Goal: Entertainment & Leisure: Consume media (video, audio)

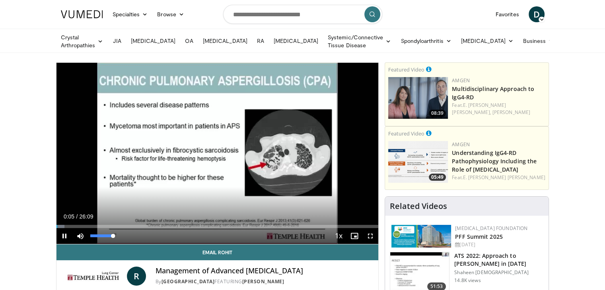
drag, startPoint x: 113, startPoint y: 234, endPoint x: 124, endPoint y: 234, distance: 11.5
click at [124, 234] on div "Mute 100%" at bounding box center [100, 236] width 56 height 16
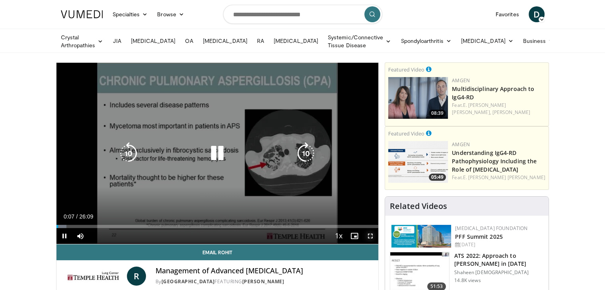
drag, startPoint x: 368, startPoint y: 233, endPoint x: 368, endPoint y: 268, distance: 34.6
click at [368, 233] on span "Video Player" at bounding box center [370, 236] width 16 height 16
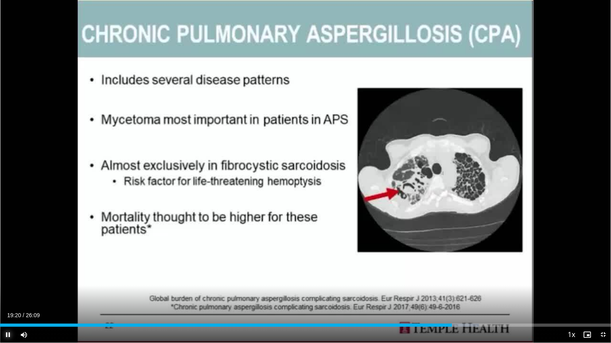
click at [6, 290] on span "Video Player" at bounding box center [8, 335] width 16 height 16
click at [602, 290] on span "Video Player" at bounding box center [603, 335] width 16 height 16
